Goal: Task Accomplishment & Management: Manage account settings

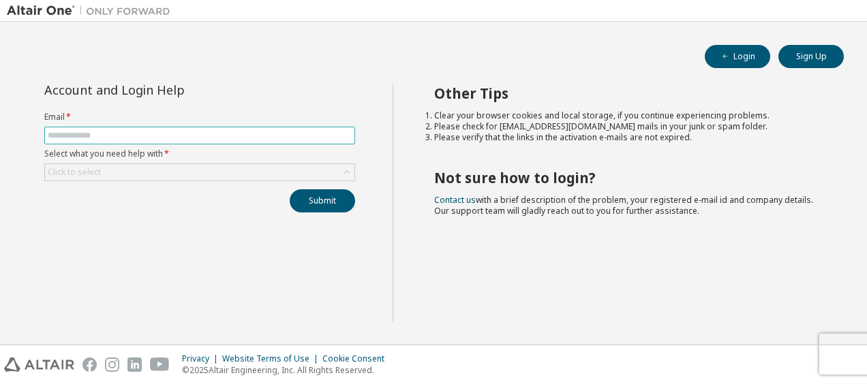
drag, startPoint x: 0, startPoint y: 0, endPoint x: 313, endPoint y: 140, distance: 342.5
click at [313, 140] on span at bounding box center [199, 136] width 311 height 18
click at [82, 129] on span at bounding box center [199, 136] width 311 height 18
click at [89, 136] on input "text" at bounding box center [200, 135] width 304 height 11
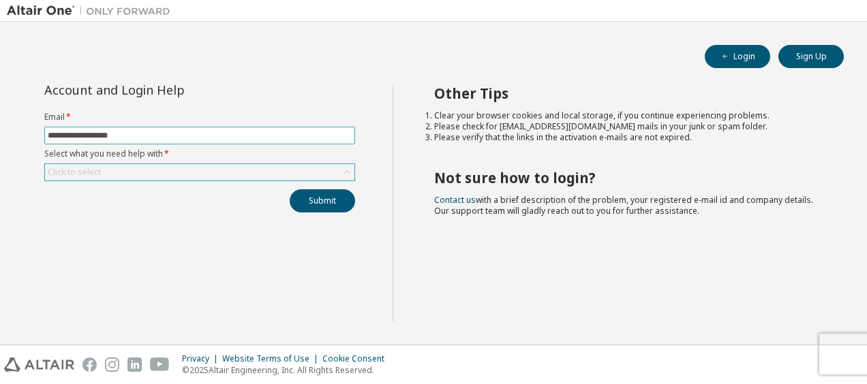
type input "**********"
click at [166, 176] on div "Click to select" at bounding box center [199, 172] width 309 height 16
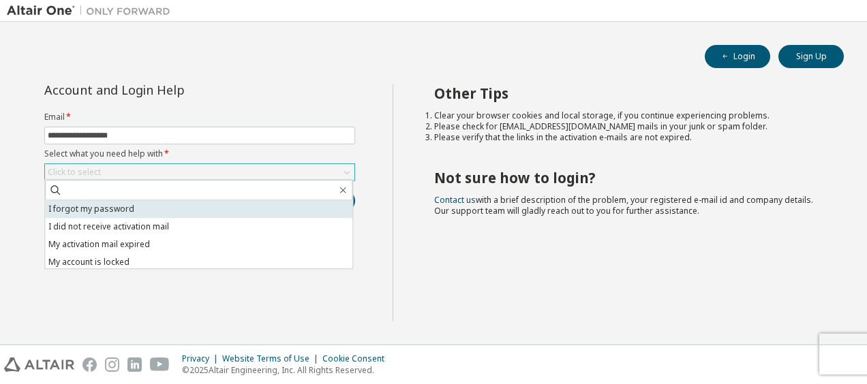
click at [191, 210] on li "I forgot my password" at bounding box center [198, 209] width 307 height 18
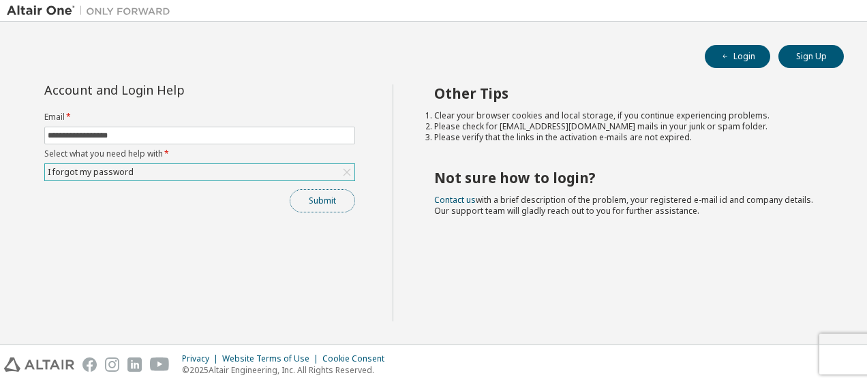
click at [305, 206] on button "Submit" at bounding box center [322, 200] width 65 height 23
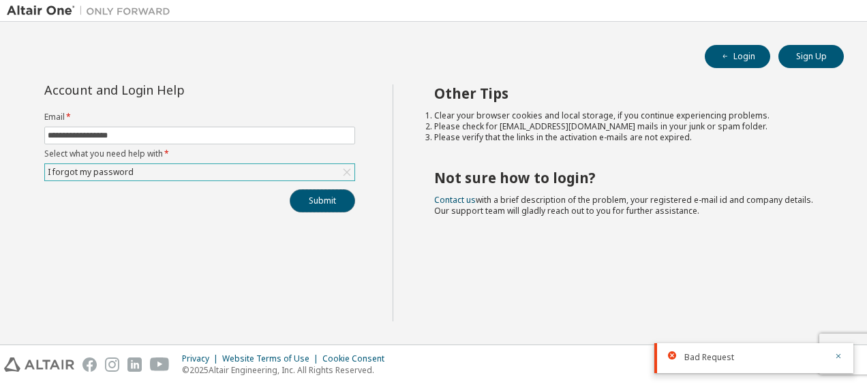
click at [339, 200] on button "Submit" at bounding box center [322, 200] width 65 height 23
click at [842, 320] on div "Bad Request" at bounding box center [753, 318] width 199 height 30
click at [837, 358] on icon "button" at bounding box center [838, 356] width 8 height 8
click at [841, 357] on icon "button" at bounding box center [838, 356] width 8 height 8
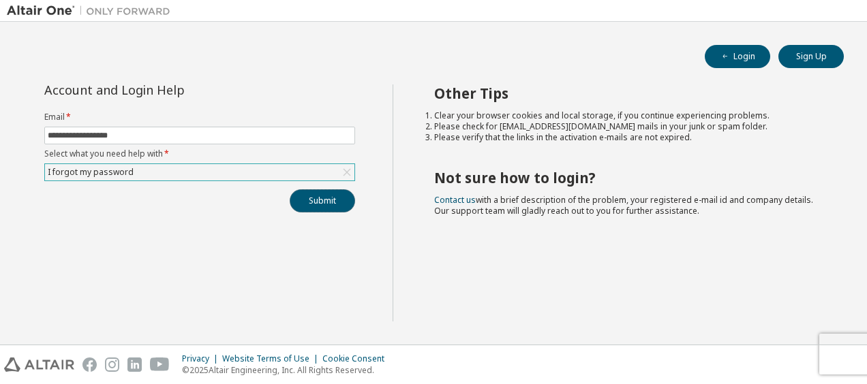
click at [328, 203] on button "Submit" at bounding box center [322, 200] width 65 height 23
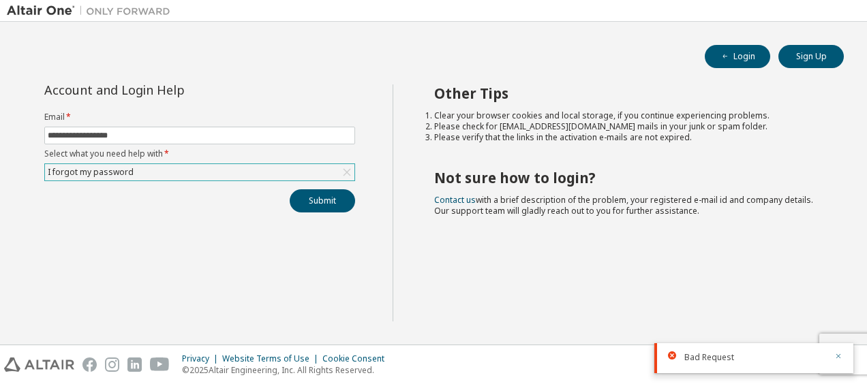
click at [835, 358] on icon "button" at bounding box center [838, 356] width 8 height 8
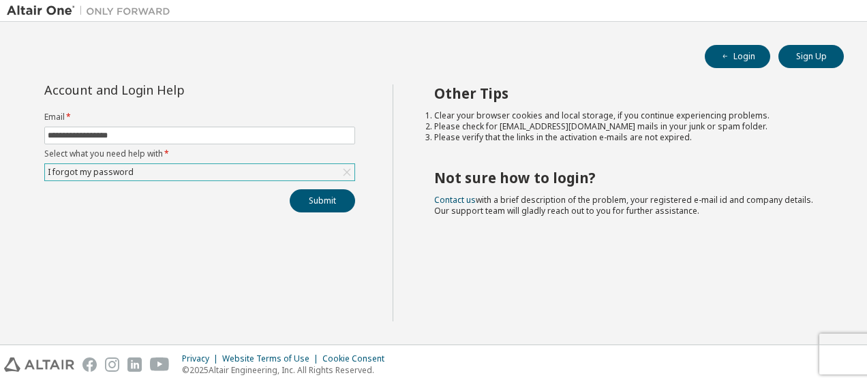
click at [230, 172] on div "I forgot my password" at bounding box center [199, 172] width 309 height 16
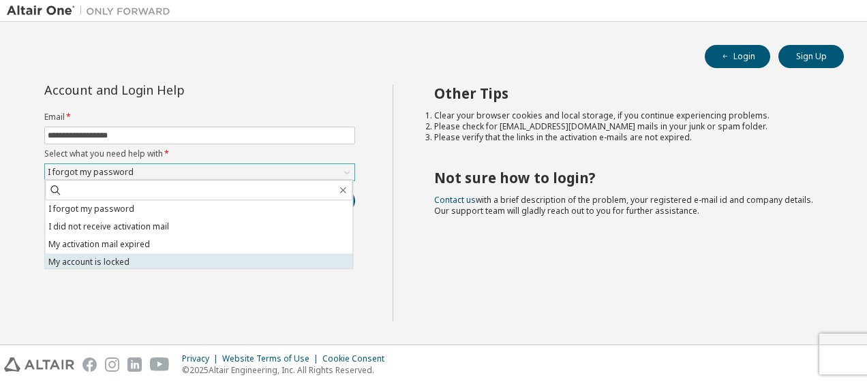
click at [216, 258] on li "My account is locked" at bounding box center [198, 262] width 307 height 18
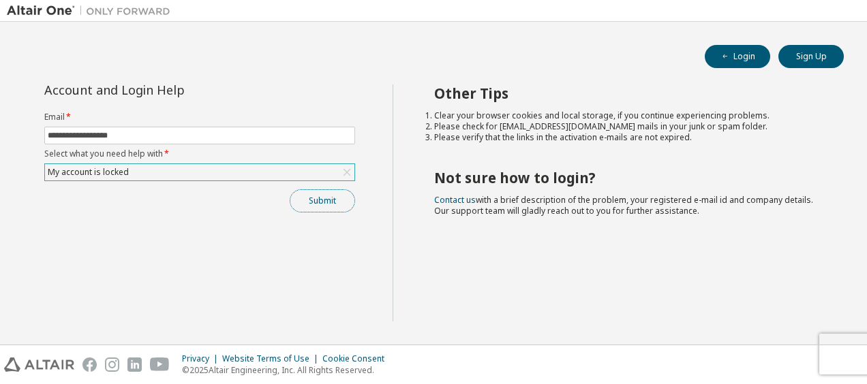
click at [307, 195] on button "Submit" at bounding box center [322, 200] width 65 height 23
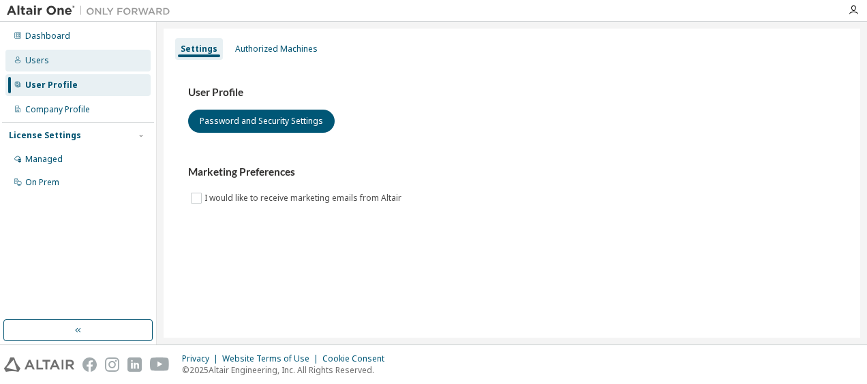
click at [35, 54] on div "Users" at bounding box center [77, 61] width 145 height 22
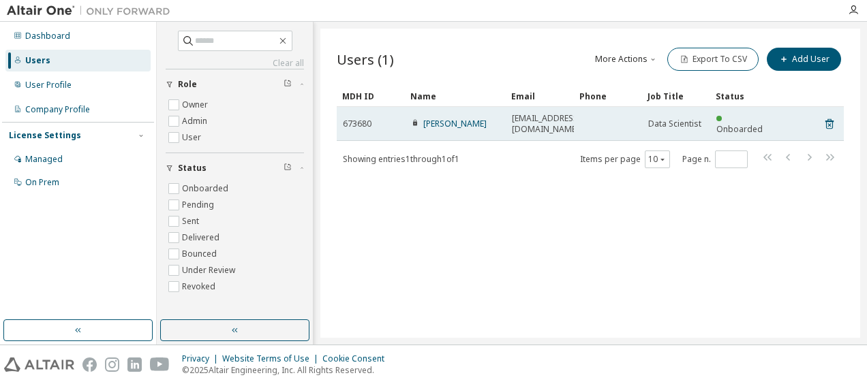
click at [544, 116] on span "Abdullahsalhw@gmail.com" at bounding box center [546, 124] width 69 height 22
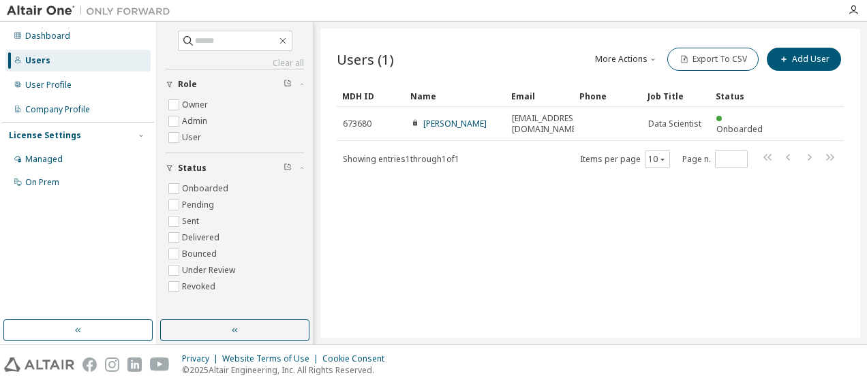
drag, startPoint x: 544, startPoint y: 116, endPoint x: 536, endPoint y: 150, distance: 34.9
click at [536, 150] on div "Showing entries 1 through 1 of 1 Items per page 10 Page n. *" at bounding box center [590, 159] width 507 height 20
click at [78, 80] on div "User Profile" at bounding box center [77, 85] width 145 height 22
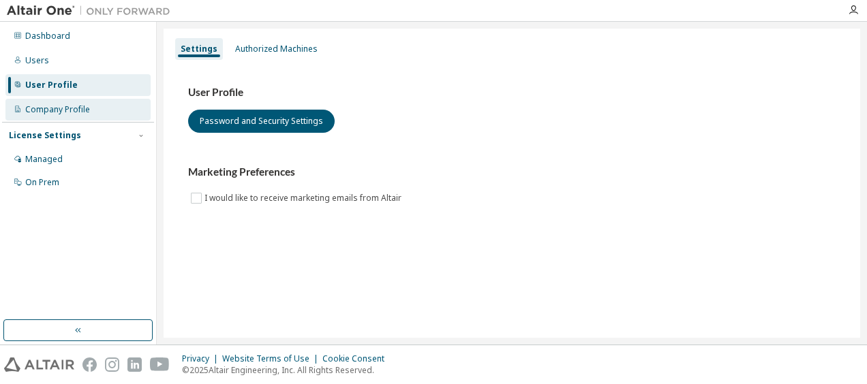
click at [76, 106] on div "Company Profile" at bounding box center [57, 109] width 65 height 11
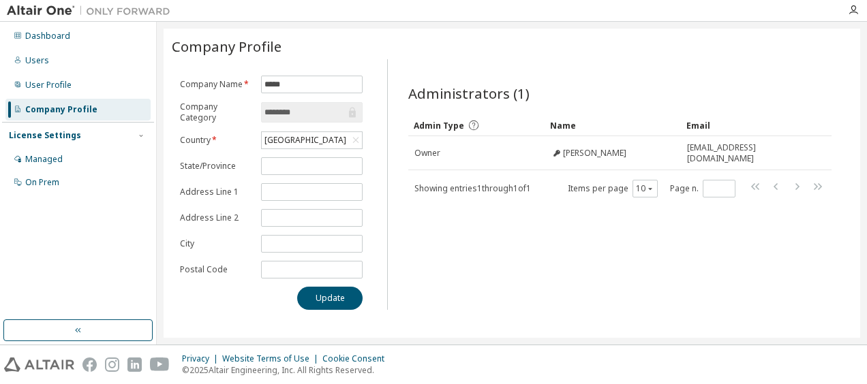
click at [221, 111] on label "Company Category" at bounding box center [216, 113] width 73 height 22
copy label "Company Category"
